Goal: Transaction & Acquisition: Purchase product/service

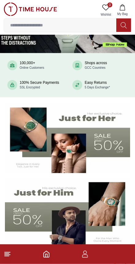
click at [82, 139] on img at bounding box center [67, 138] width 125 height 70
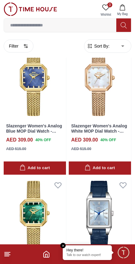
click at [86, 146] on div "AED 515.00" at bounding box center [81, 149] width 20 height 6
click at [93, 124] on link "Slazenger Women's Analog White MOP Dial Watch - SL.9.2534.3.03" at bounding box center [99, 130] width 56 height 15
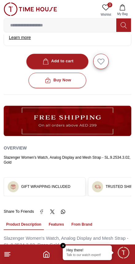
scroll to position [253, 0]
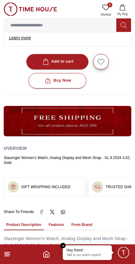
click at [43, 256] on icon "Home" at bounding box center [46, 253] width 7 height 7
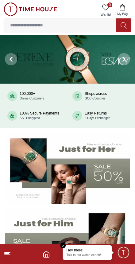
click at [48, 24] on input at bounding box center [60, 25] width 112 height 12
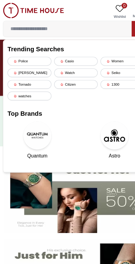
click at [63, 54] on div "Casio" at bounding box center [67, 54] width 38 height 8
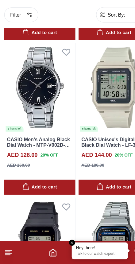
scroll to position [273, 0]
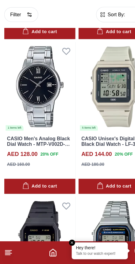
click at [64, 207] on img at bounding box center [35, 244] width 62 height 78
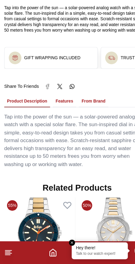
scroll to position [342, 0]
